Goal: Go to known website: Go to known website

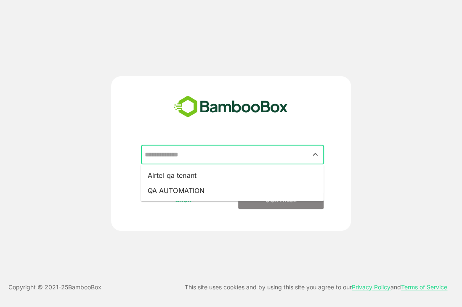
click at [245, 155] on input "text" at bounding box center [233, 155] width 180 height 16
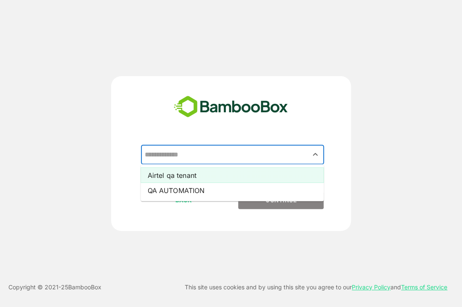
click at [177, 179] on li "Airtel qa tenant" at bounding box center [232, 174] width 183 height 15
type input "**********"
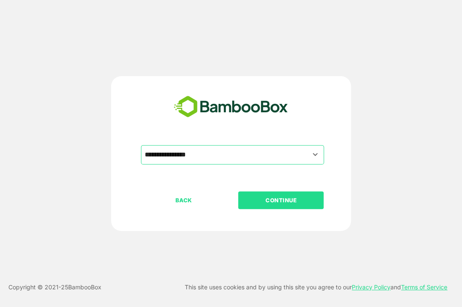
click at [244, 199] on p "CONTINUE" at bounding box center [281, 200] width 84 height 9
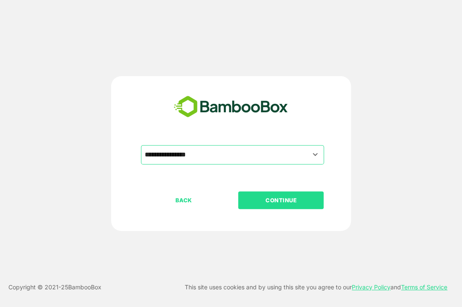
click at [293, 203] on p "CONTINUE" at bounding box center [281, 200] width 84 height 9
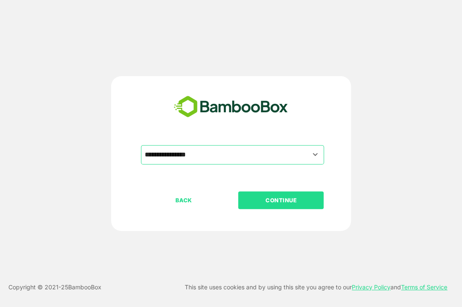
click at [293, 203] on p "CONTINUE" at bounding box center [281, 200] width 84 height 9
click at [258, 203] on p "CONTINUE" at bounding box center [281, 200] width 84 height 9
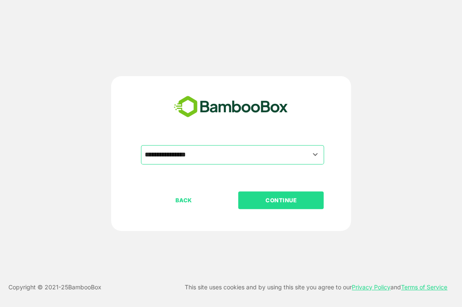
click at [279, 206] on button "CONTINUE" at bounding box center [280, 200] width 85 height 18
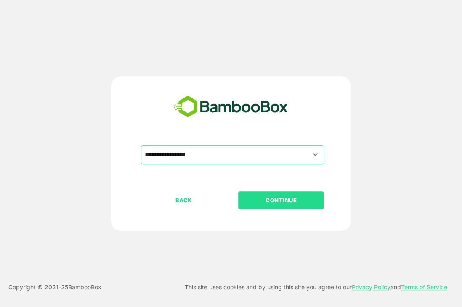
click at [279, 206] on button "CONTINUE" at bounding box center [280, 200] width 85 height 18
click at [279, 204] on button "CONTINUE" at bounding box center [280, 200] width 85 height 18
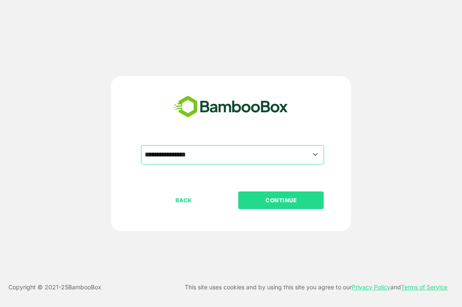
click at [279, 206] on button "CONTINUE" at bounding box center [280, 200] width 85 height 18
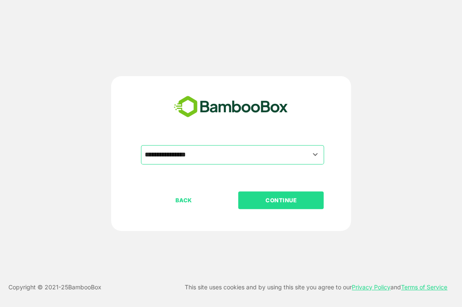
click at [279, 206] on button "CONTINUE" at bounding box center [280, 200] width 85 height 18
click at [277, 205] on button "CONTINUE" at bounding box center [280, 200] width 85 height 18
click at [269, 195] on button "CONTINUE" at bounding box center [280, 200] width 85 height 18
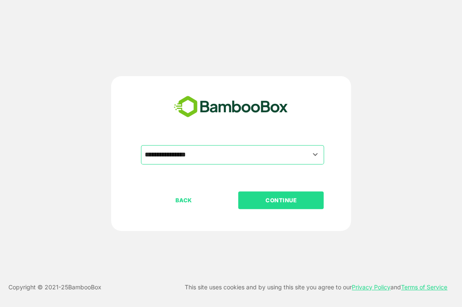
click at [269, 195] on button "CONTINUE" at bounding box center [280, 200] width 85 height 18
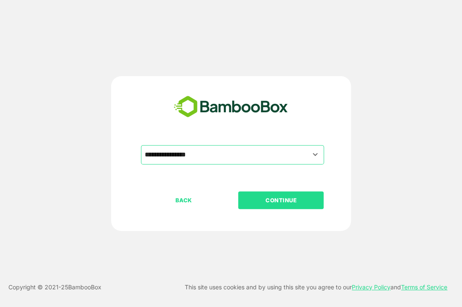
click at [269, 195] on button "CONTINUE" at bounding box center [280, 200] width 85 height 18
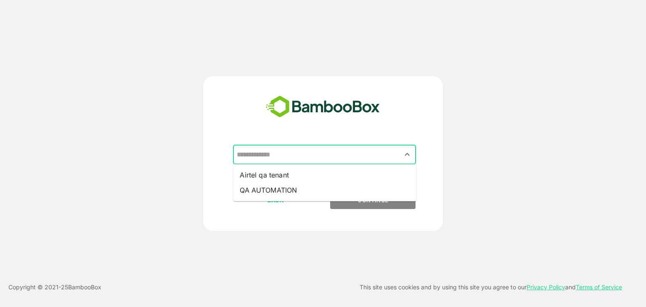
click at [265, 157] on input "text" at bounding box center [325, 155] width 180 height 16
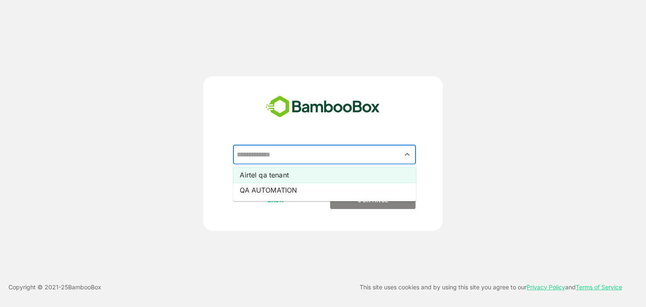
click at [276, 174] on li "Airtel qa tenant" at bounding box center [324, 174] width 183 height 15
type input "**********"
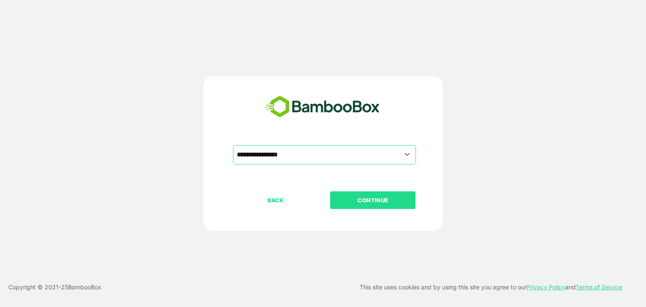
click at [362, 203] on p "CONTINUE" at bounding box center [373, 200] width 84 height 9
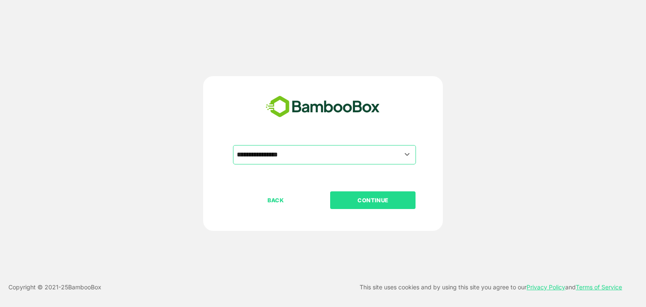
click at [362, 203] on p "CONTINUE" at bounding box center [373, 200] width 84 height 9
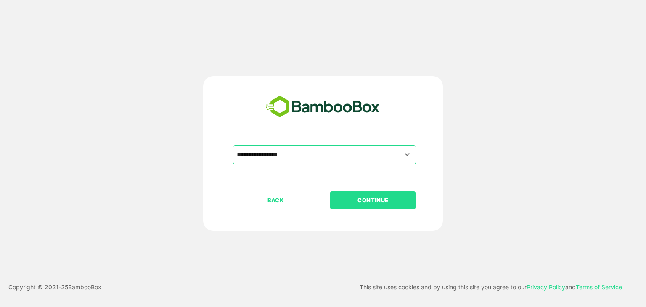
click at [362, 203] on p "CONTINUE" at bounding box center [373, 200] width 84 height 9
click at [353, 200] on p "CONTINUE" at bounding box center [373, 200] width 84 height 9
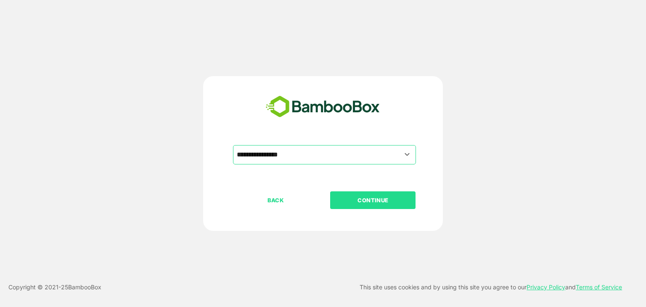
click at [353, 200] on p "CONTINUE" at bounding box center [373, 200] width 84 height 9
click at [348, 198] on p "CONTINUE" at bounding box center [373, 200] width 84 height 9
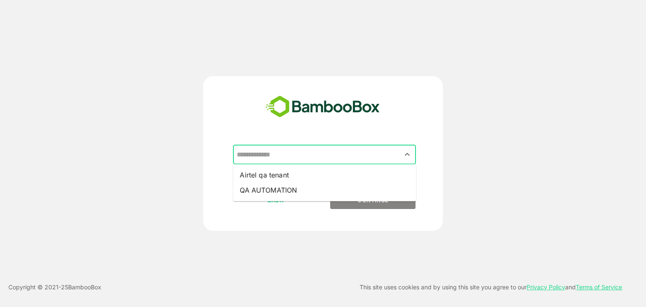
click at [340, 152] on input "text" at bounding box center [325, 155] width 180 height 16
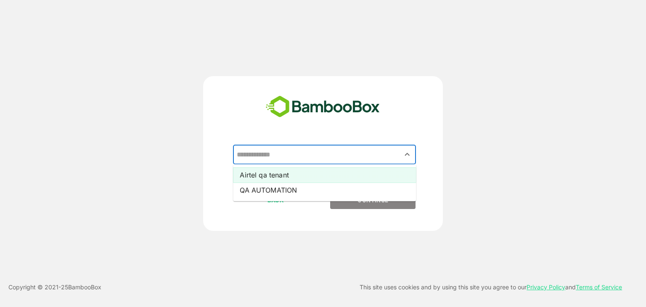
click at [293, 172] on li "Airtel qa tenant" at bounding box center [324, 174] width 183 height 15
type input "**********"
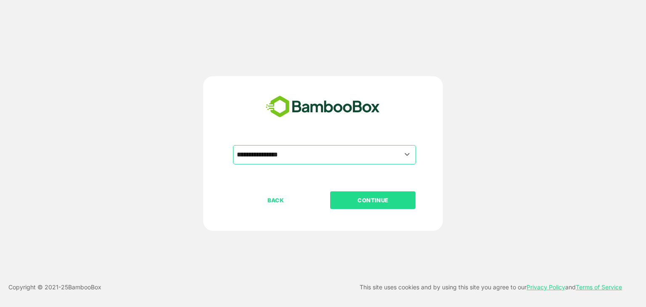
click at [342, 202] on p "CONTINUE" at bounding box center [373, 200] width 84 height 9
click at [390, 196] on p "CONTINUE" at bounding box center [373, 200] width 84 height 9
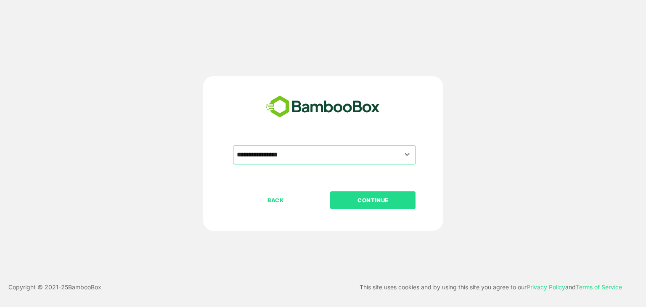
click at [390, 196] on p "CONTINUE" at bounding box center [373, 200] width 84 height 9
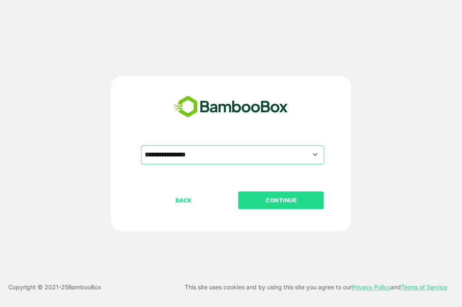
click at [272, 197] on p "CONTINUE" at bounding box center [281, 200] width 84 height 9
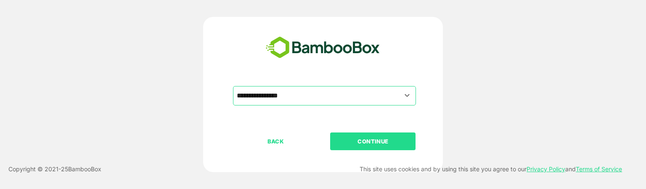
click at [361, 143] on p "CONTINUE" at bounding box center [373, 140] width 84 height 9
click at [407, 95] on icon "Open" at bounding box center [407, 95] width 10 height 10
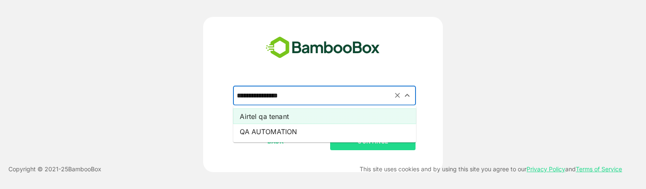
click at [288, 118] on li "Airtel qa tenant" at bounding box center [324, 116] width 183 height 15
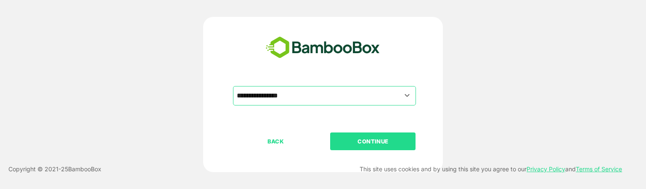
click at [348, 141] on p "CONTINUE" at bounding box center [373, 140] width 84 height 9
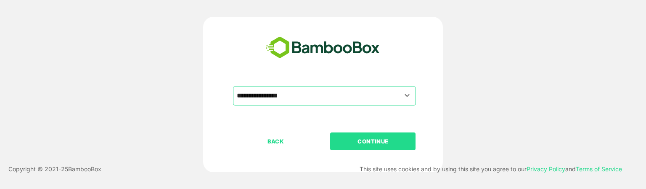
click at [348, 141] on p "CONTINUE" at bounding box center [373, 140] width 84 height 9
click at [369, 138] on p "CONTINUE" at bounding box center [373, 140] width 84 height 9
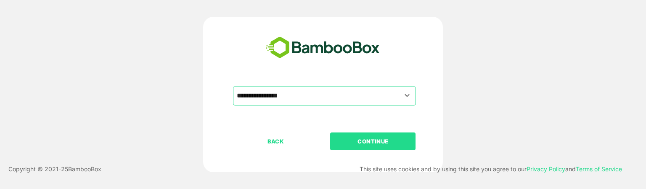
click at [369, 138] on p "CONTINUE" at bounding box center [373, 140] width 84 height 9
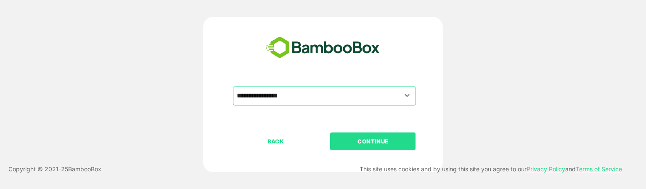
click at [369, 138] on p "CONTINUE" at bounding box center [373, 140] width 84 height 9
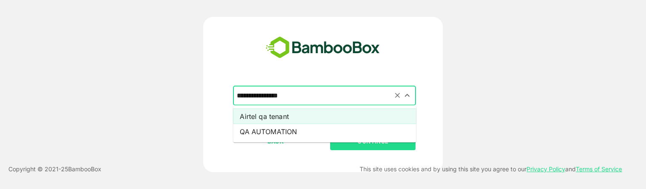
click at [374, 94] on input "**********" at bounding box center [325, 96] width 180 height 16
click at [330, 119] on li "Airtel qa tenant" at bounding box center [324, 116] width 183 height 15
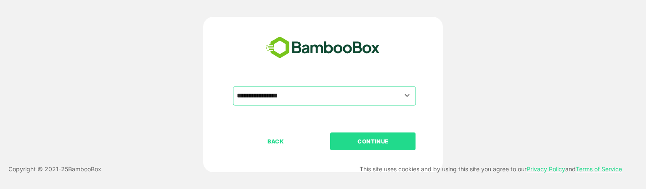
click at [359, 135] on button "CONTINUE" at bounding box center [372, 141] width 85 height 18
click at [396, 136] on p "CONTINUE" at bounding box center [373, 140] width 84 height 9
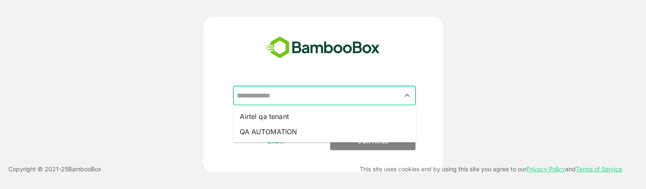
click at [361, 90] on input "text" at bounding box center [325, 96] width 180 height 16
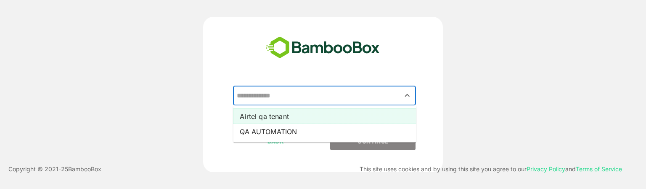
click at [320, 111] on li "Airtel qa tenant" at bounding box center [324, 116] width 183 height 15
type input "**********"
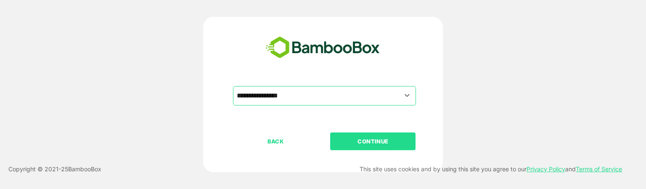
click at [351, 143] on p "CONTINUE" at bounding box center [373, 140] width 84 height 9
click at [496, 45] on div "**********" at bounding box center [323, 94] width 517 height 155
click at [337, 142] on p "CONTINUE" at bounding box center [373, 140] width 84 height 9
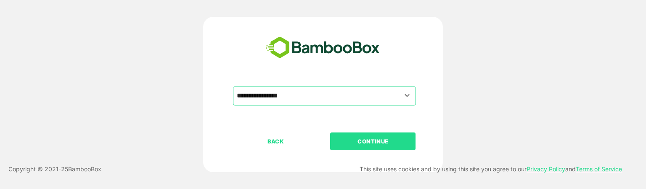
click at [337, 142] on p "CONTINUE" at bounding box center [373, 140] width 84 height 9
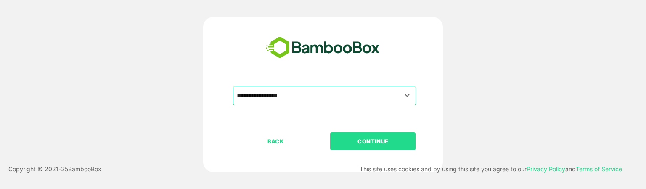
click at [337, 142] on p "CONTINUE" at bounding box center [373, 140] width 84 height 9
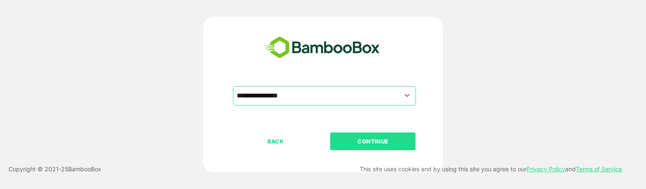
click at [337, 142] on p "CONTINUE" at bounding box center [373, 140] width 84 height 9
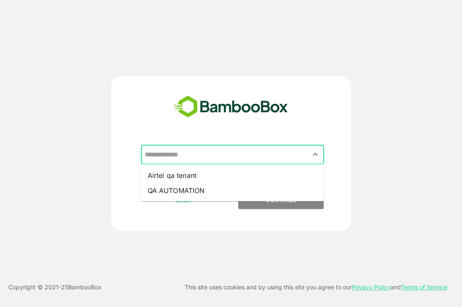
click at [283, 149] on input "text" at bounding box center [233, 155] width 180 height 16
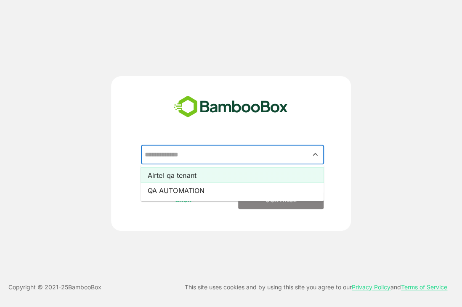
click at [173, 174] on li "Airtel qa tenant" at bounding box center [232, 174] width 183 height 15
type input "**********"
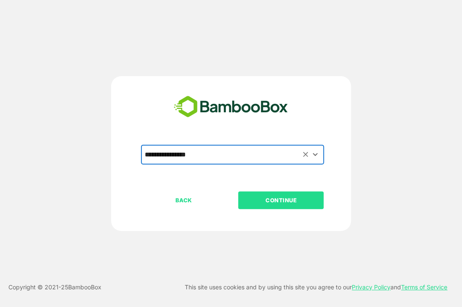
click at [276, 201] on p "CONTINUE" at bounding box center [281, 200] width 84 height 9
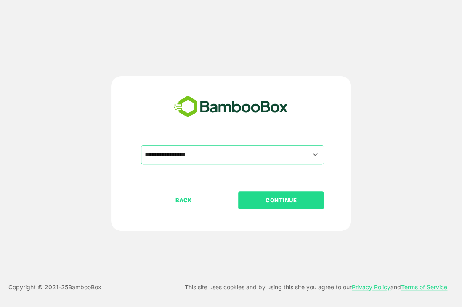
click at [276, 201] on p "CONTINUE" at bounding box center [281, 200] width 84 height 9
click at [306, 208] on button "CONTINUE" at bounding box center [280, 200] width 85 height 18
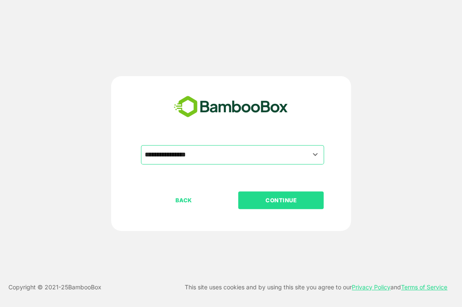
click at [306, 208] on button "CONTINUE" at bounding box center [280, 200] width 85 height 18
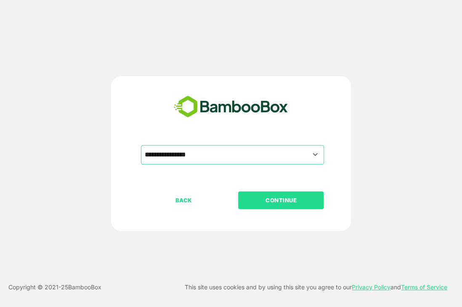
click at [306, 208] on button "CONTINUE" at bounding box center [280, 200] width 85 height 18
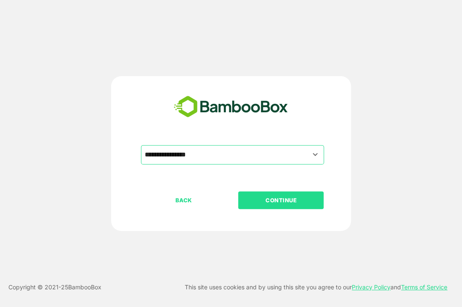
click at [306, 208] on button "CONTINUE" at bounding box center [280, 200] width 85 height 18
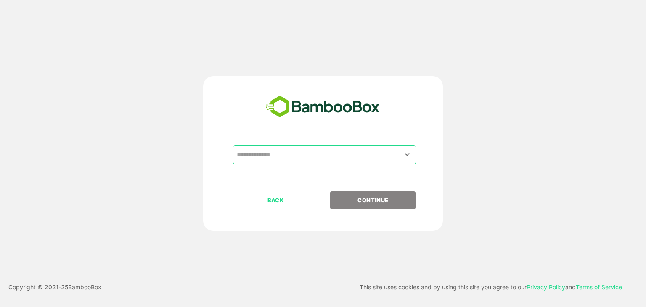
click at [351, 149] on input "text" at bounding box center [325, 155] width 180 height 16
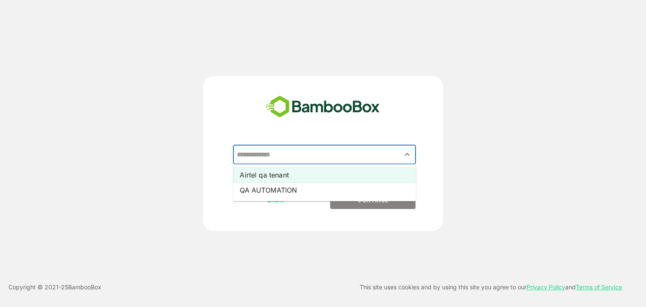
click at [284, 173] on li "Airtel qa tenant" at bounding box center [324, 174] width 183 height 15
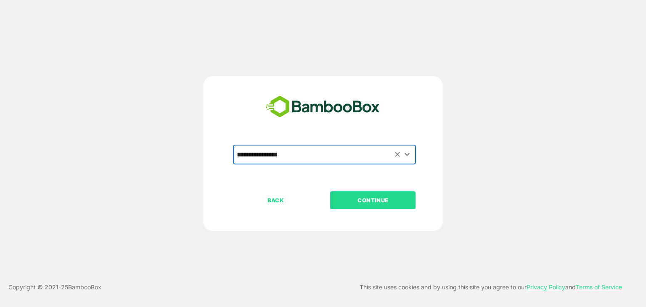
type input "**********"
click at [350, 196] on p "CONTINUE" at bounding box center [373, 200] width 84 height 9
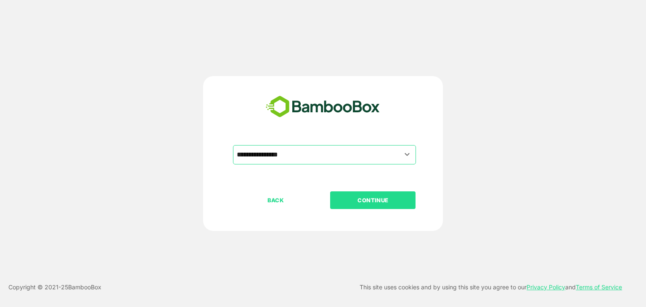
click at [350, 196] on p "CONTINUE" at bounding box center [373, 200] width 84 height 9
click at [356, 191] on button "CONTINUE" at bounding box center [372, 200] width 85 height 18
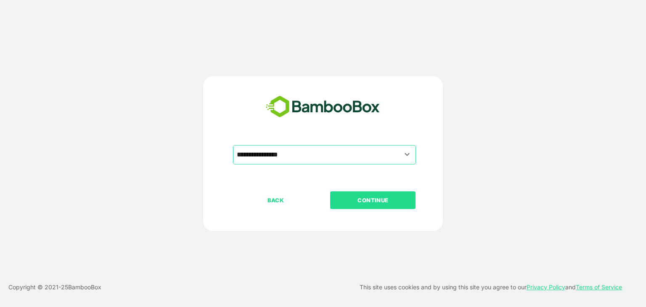
click at [356, 191] on button "CONTINUE" at bounding box center [372, 200] width 85 height 18
click at [345, 207] on button "CONTINUE" at bounding box center [372, 200] width 85 height 18
drag, startPoint x: 345, startPoint y: 207, endPoint x: 343, endPoint y: 211, distance: 4.3
click at [343, 211] on div "BACK CONTINUE" at bounding box center [330, 227] width 195 height 72
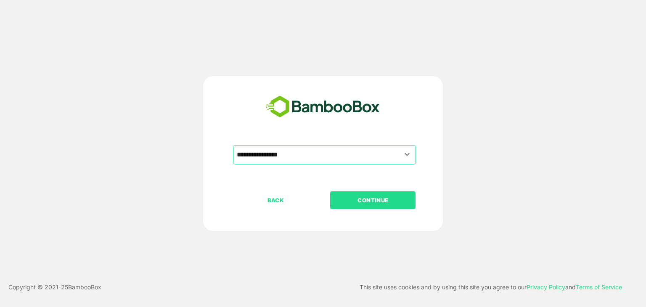
click at [353, 201] on p "CONTINUE" at bounding box center [373, 200] width 84 height 9
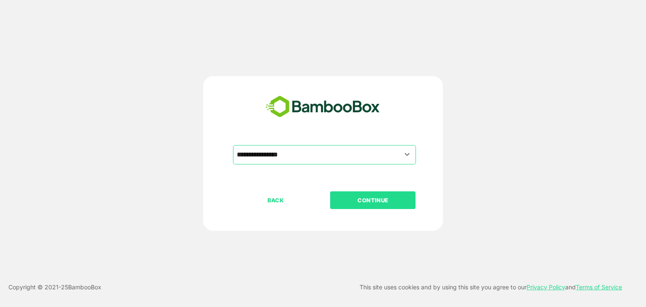
click at [351, 199] on p "CONTINUE" at bounding box center [373, 200] width 84 height 9
